Goal: Task Accomplishment & Management: Use online tool/utility

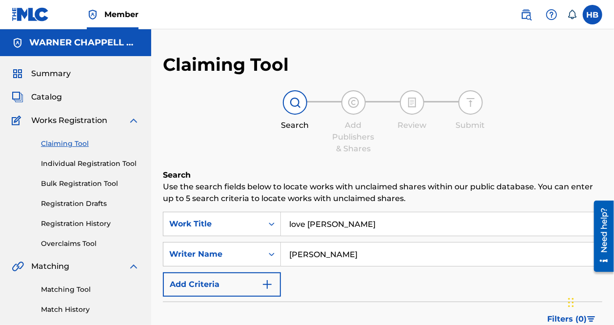
click at [88, 163] on link "Individual Registration Tool" at bounding box center [90, 163] width 98 height 10
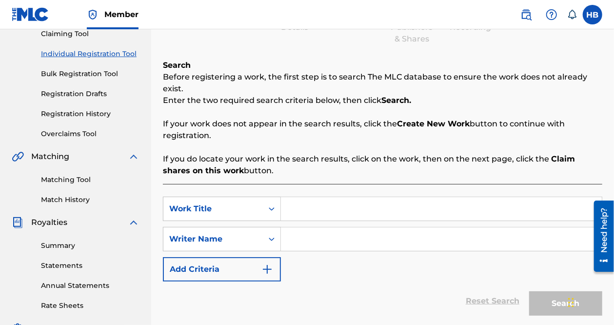
scroll to position [195, 0]
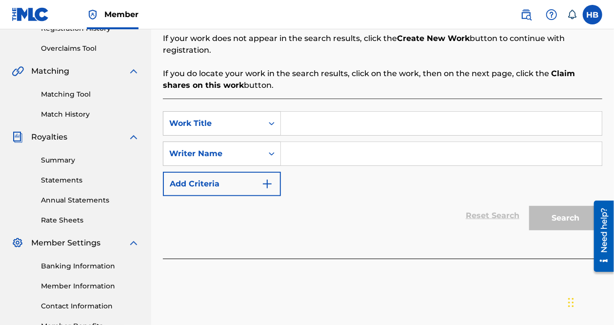
click at [337, 125] on input "Search Form" at bounding box center [441, 123] width 321 height 23
paste input "LOVE [PERSON_NAME]"
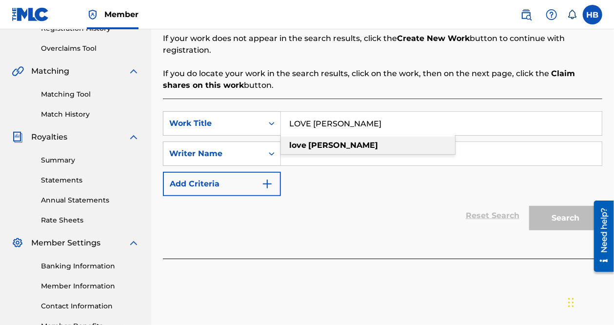
type input "LOVE [PERSON_NAME]"
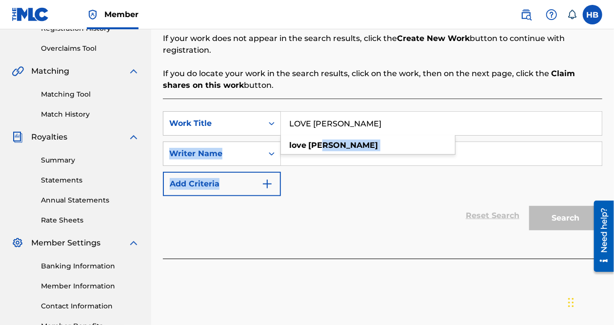
drag, startPoint x: 323, startPoint y: 153, endPoint x: 321, endPoint y: 171, distance: 18.6
click at [321, 171] on div "SearchWithCriteriacd6d486f-fa44-4986-9517-b2eff5da9f4b Work Title LOVE [PERSON_…" at bounding box center [382, 153] width 439 height 85
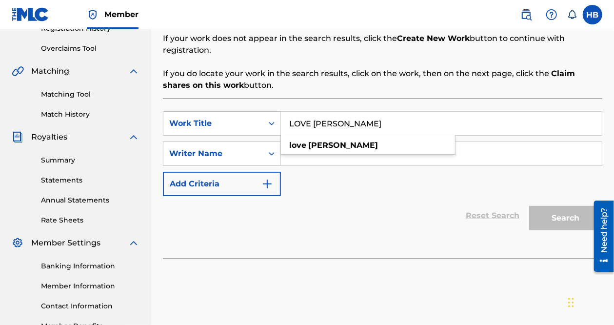
click at [327, 157] on input "Search Form" at bounding box center [441, 153] width 321 height 23
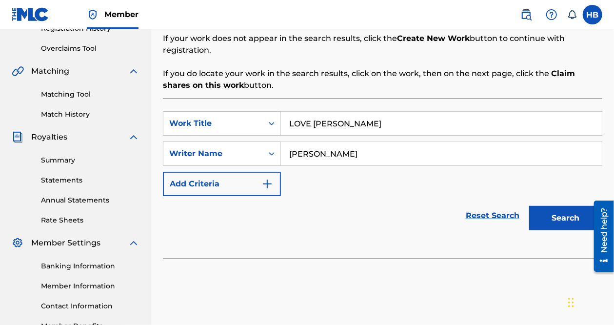
type input "[PERSON_NAME]"
click at [553, 223] on button "Search" at bounding box center [565, 218] width 73 height 24
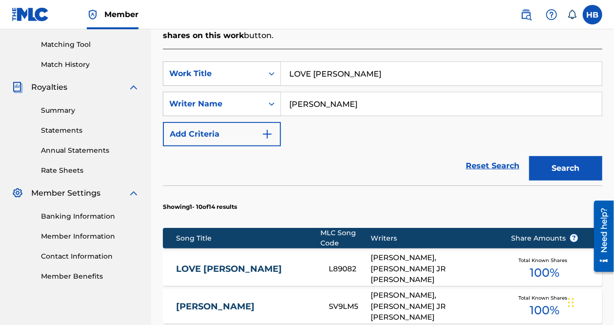
scroll to position [341, 0]
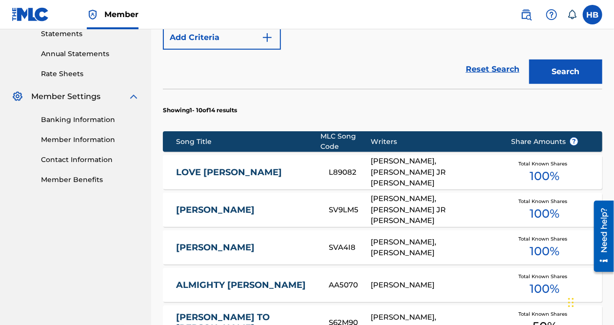
click at [293, 171] on link "LOVE [PERSON_NAME]" at bounding box center [246, 172] width 140 height 11
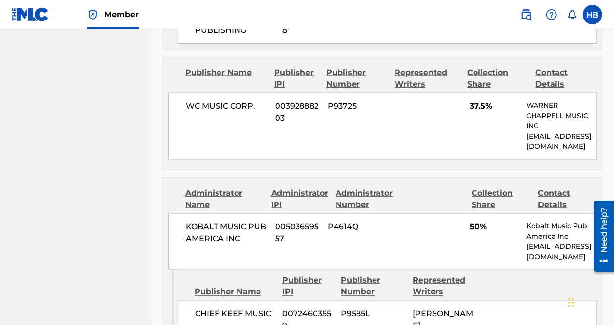
scroll to position [634, 0]
